Goal: Task Accomplishment & Management: Complete application form

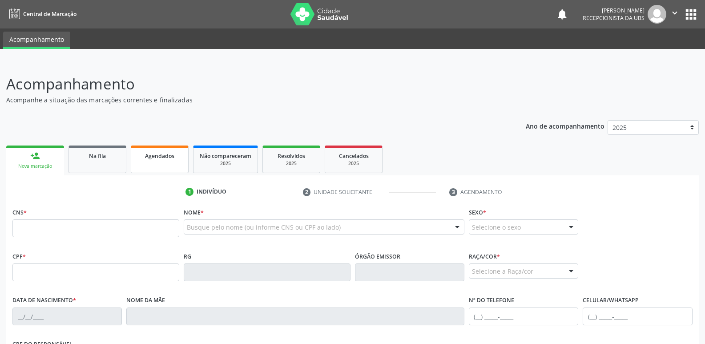
click at [172, 153] on span "Agendados" at bounding box center [159, 156] width 29 height 8
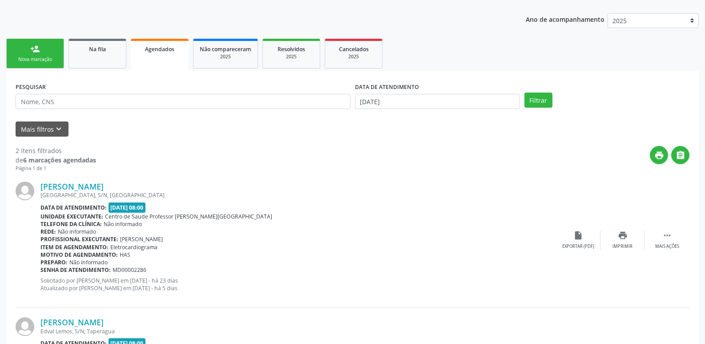
scroll to position [98, 0]
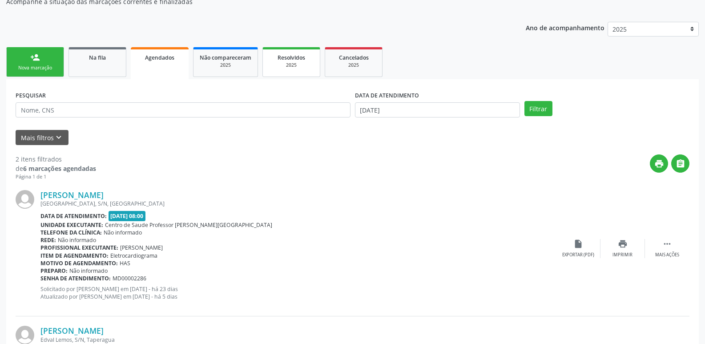
click at [284, 56] on span "Resolvidos" at bounding box center [291, 58] width 28 height 8
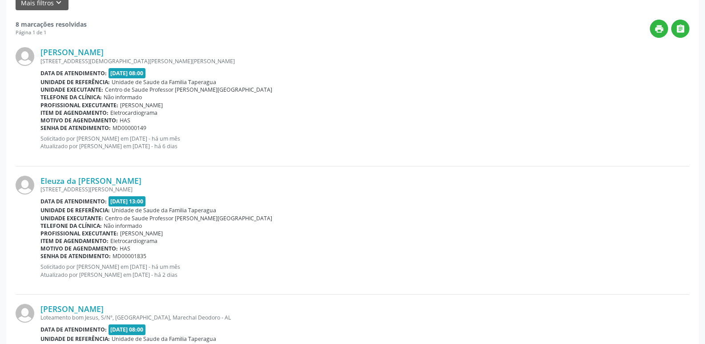
scroll to position [0, 0]
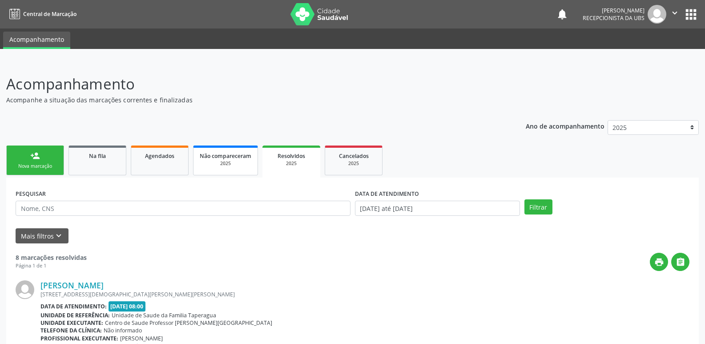
click at [210, 164] on div "2025" at bounding box center [226, 163] width 52 height 7
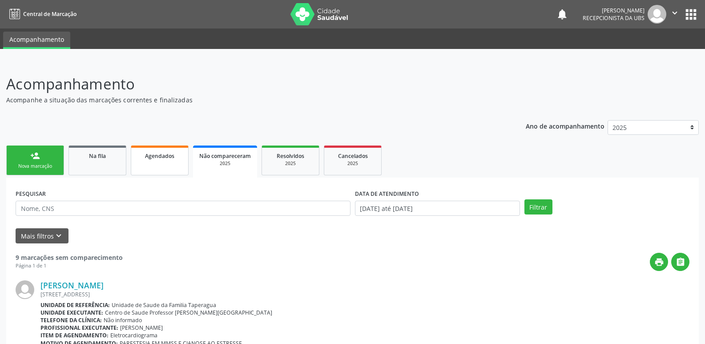
click at [160, 169] on link "Agendados" at bounding box center [160, 160] width 58 height 30
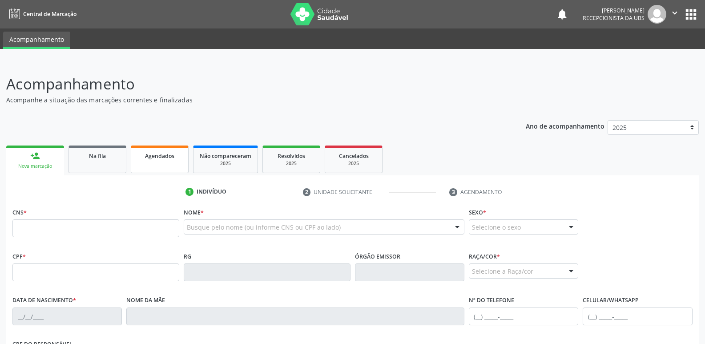
click at [165, 152] on div "Agendados" at bounding box center [159, 155] width 44 height 9
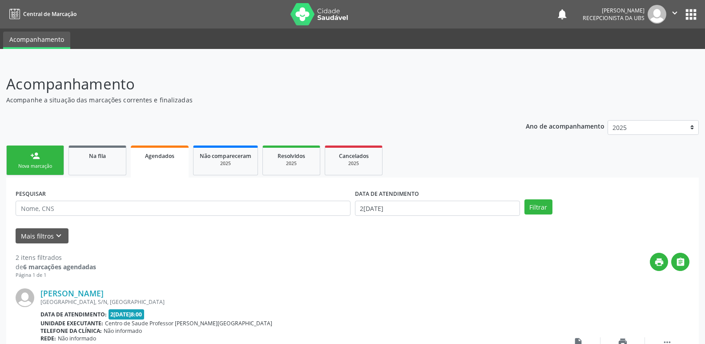
click at [40, 160] on link "person_add Nova marcação" at bounding box center [35, 160] width 58 height 30
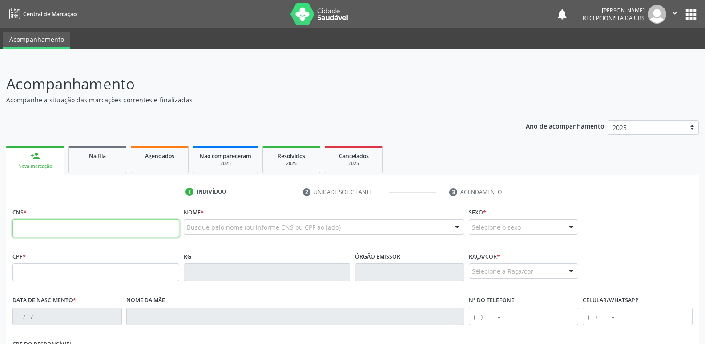
click at [127, 232] on input "text" at bounding box center [95, 228] width 167 height 18
paste input "708 0013 8991 8025"
type input "708 0013 8991 8025"
type input "028.516.864-96"
type input "[DATE]"
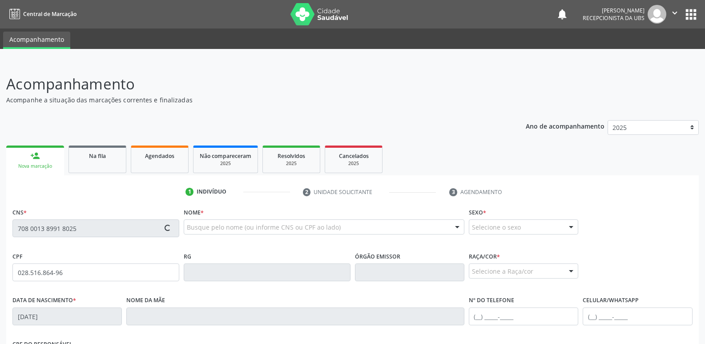
type input "[PERSON_NAME]"
type input "[PHONE_NUMBER]"
type input "S/N"
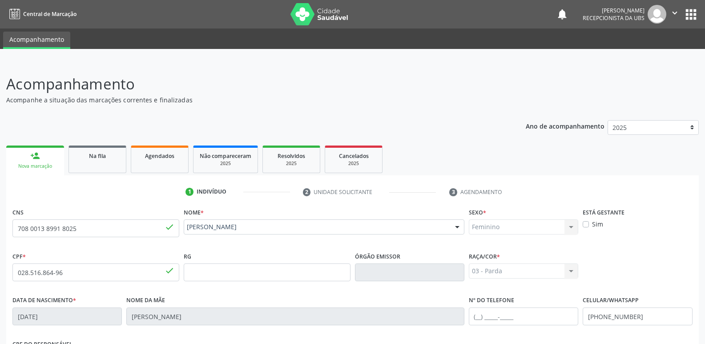
scroll to position [151, 0]
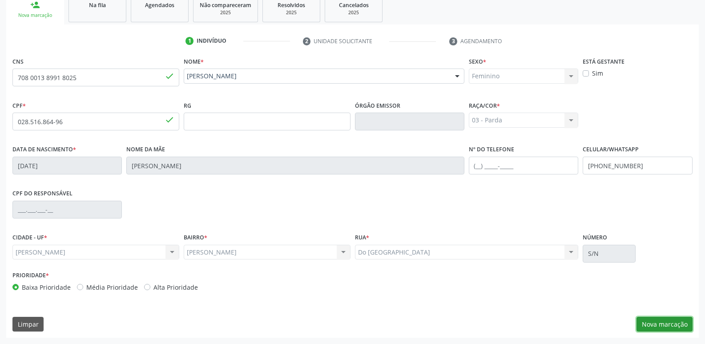
click at [656, 326] on button "Nova marcação" at bounding box center [664, 323] width 56 height 15
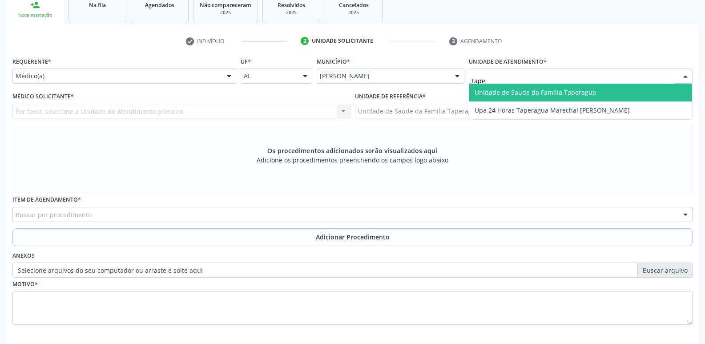
type input "taper"
click at [525, 92] on span "Unidade de Saude da Familia Taperagua" at bounding box center [534, 92] width 121 height 8
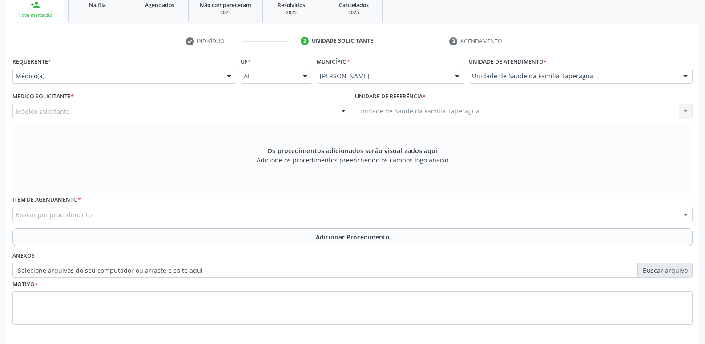
click at [275, 112] on div "Médico solicitante" at bounding box center [181, 111] width 338 height 15
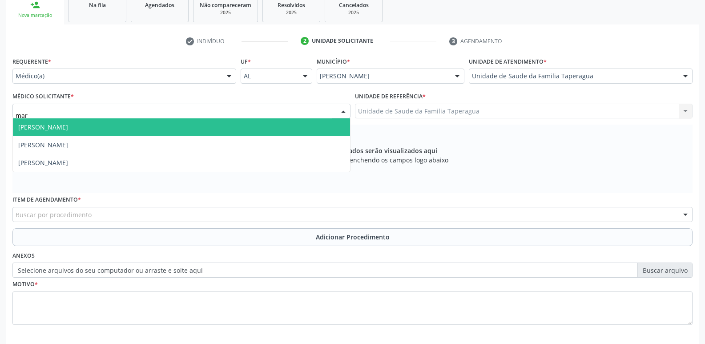
type input "mart"
click at [247, 126] on span "[PERSON_NAME]" at bounding box center [181, 127] width 337 height 18
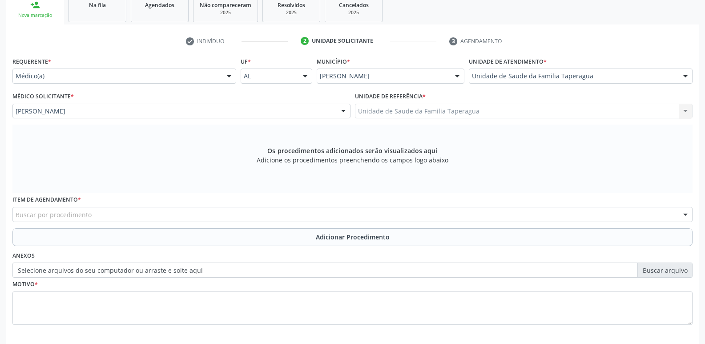
click at [246, 212] on div "Buscar por procedimento" at bounding box center [352, 214] width 680 height 15
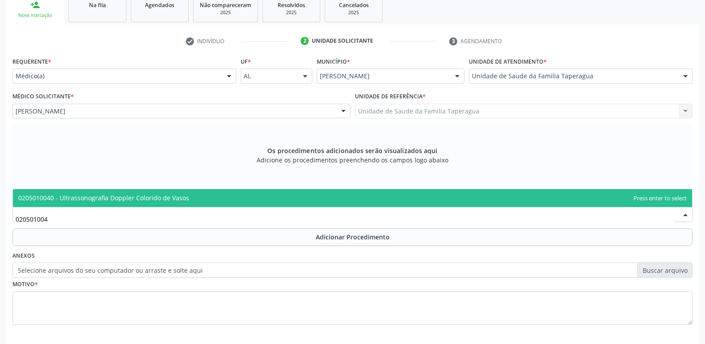
type input "0205010040"
click at [261, 198] on span "0205010040 - Ultrassonografia Doppler Colorido de Vasos" at bounding box center [352, 198] width 679 height 18
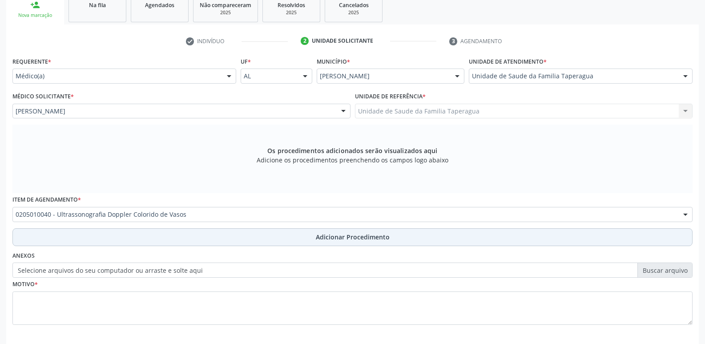
click at [261, 235] on button "Adicionar Procedimento" at bounding box center [352, 237] width 680 height 18
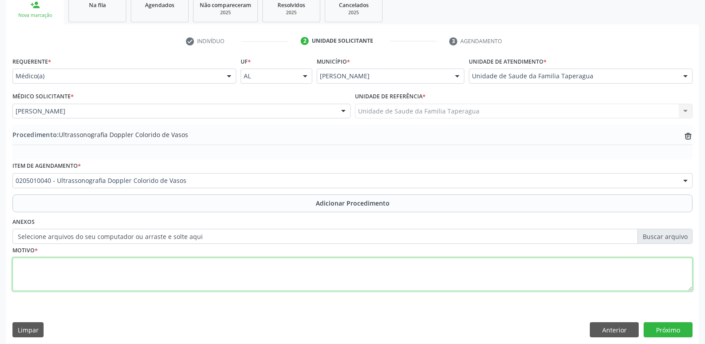
click at [259, 270] on textarea at bounding box center [352, 274] width 680 height 34
type textarea "d"
type textarea "DOR E VARIZES EM MMII"
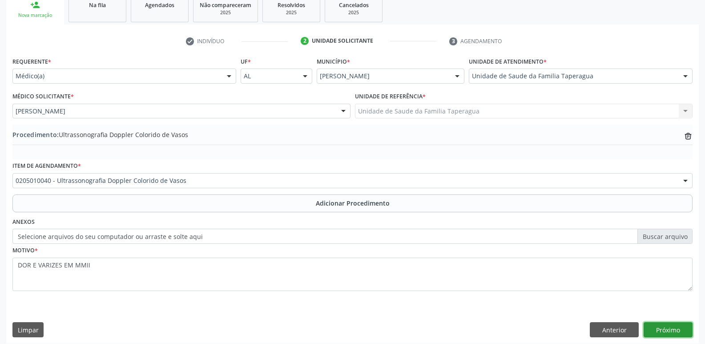
click at [673, 323] on button "Próximo" at bounding box center [667, 329] width 49 height 15
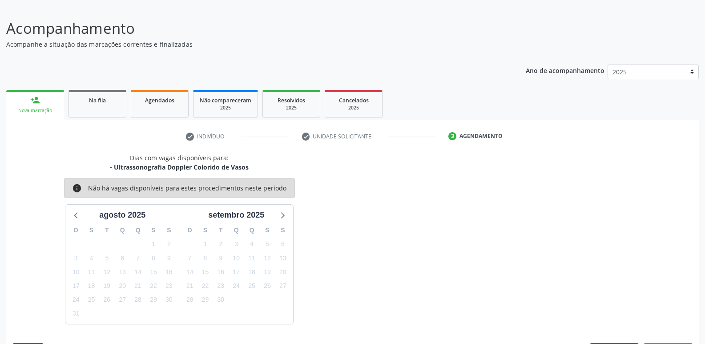
scroll to position [82, 0]
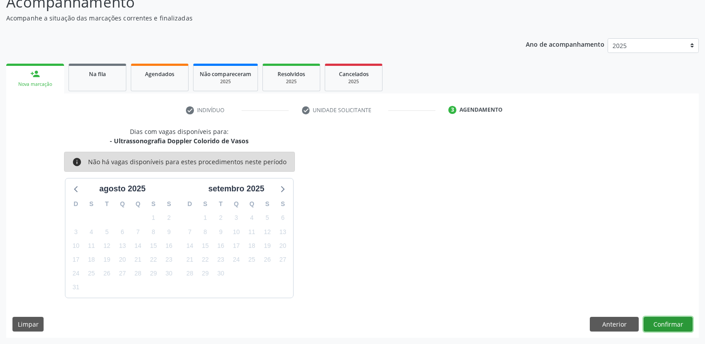
click at [657, 322] on button "Confirmar" at bounding box center [667, 323] width 49 height 15
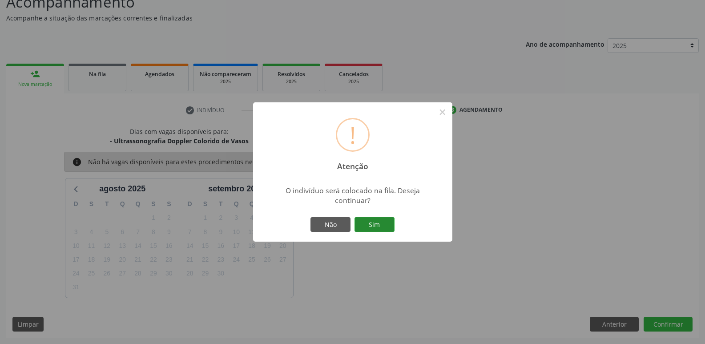
click at [354, 217] on button "Sim" at bounding box center [374, 224] width 40 height 15
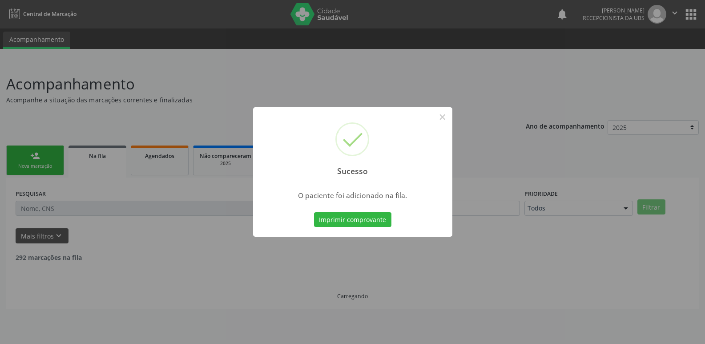
scroll to position [0, 0]
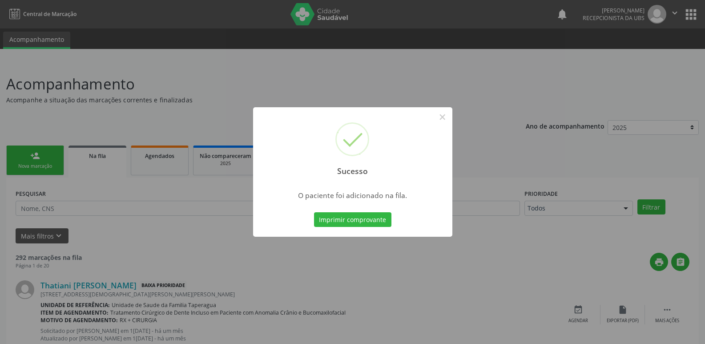
click at [537, 159] on div "Sucesso × O paciente foi adicionado na fila. Imprimir comprovante Cancel" at bounding box center [352, 172] width 705 height 344
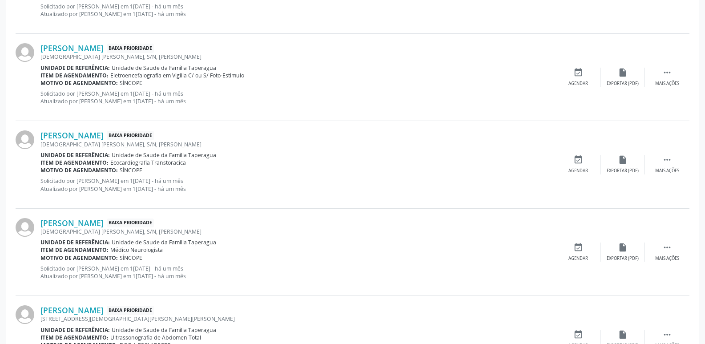
scroll to position [1254, 0]
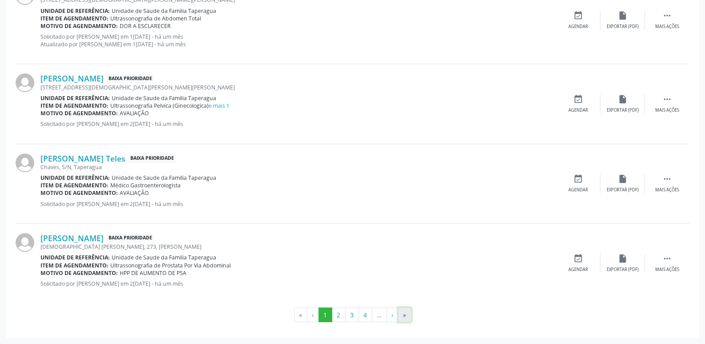
click at [407, 316] on button "»" at bounding box center [404, 314] width 13 height 15
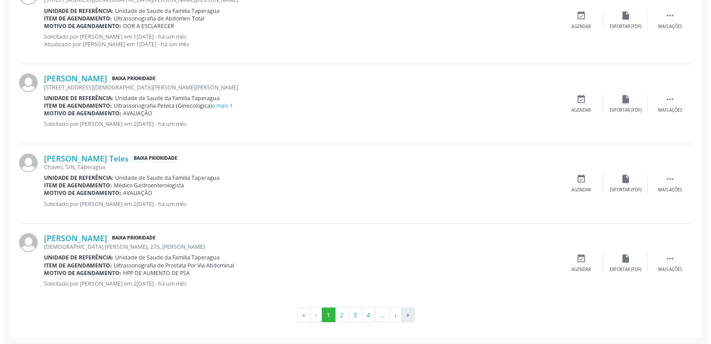
scroll to position [0, 0]
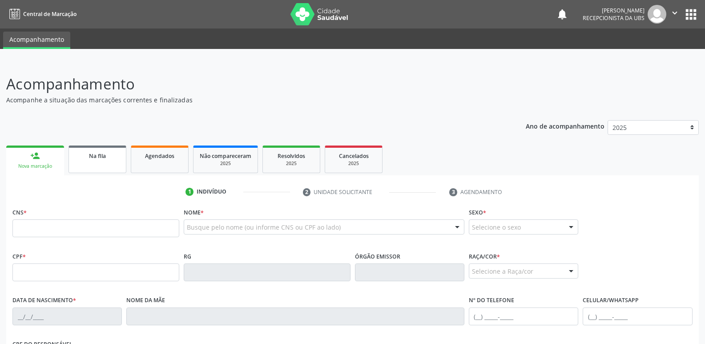
click at [81, 165] on link "Na fila" at bounding box center [97, 159] width 58 height 28
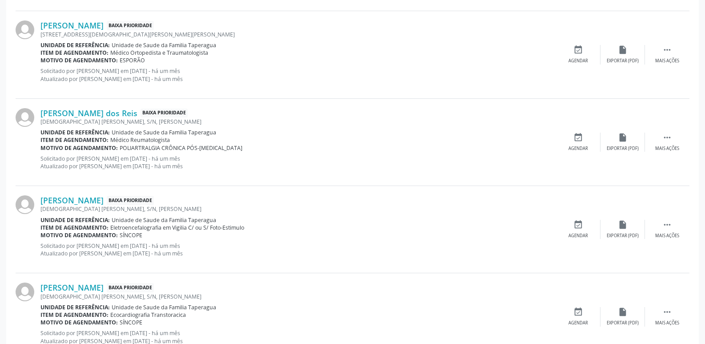
scroll to position [1254, 0]
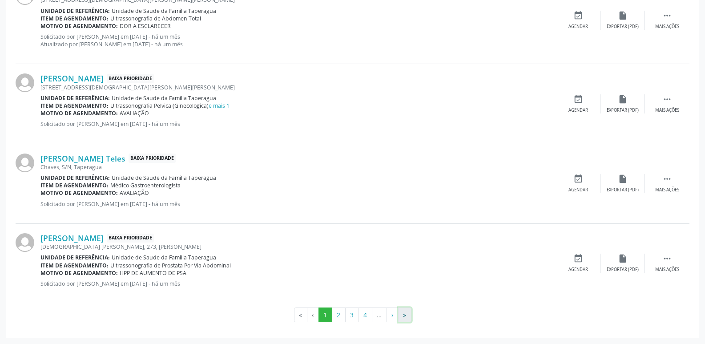
click at [405, 317] on button "»" at bounding box center [404, 314] width 13 height 15
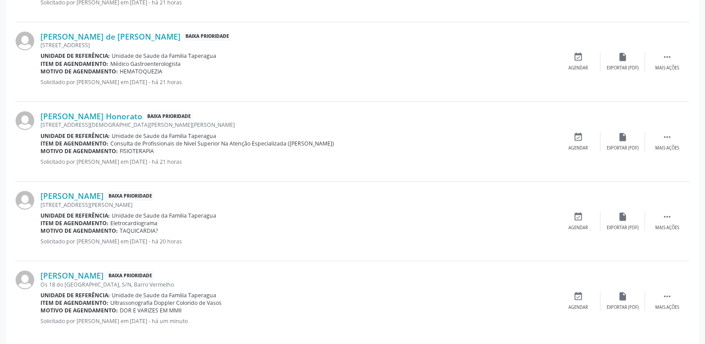
scroll to position [525, 0]
